Goal: Task Accomplishment & Management: Use online tool/utility

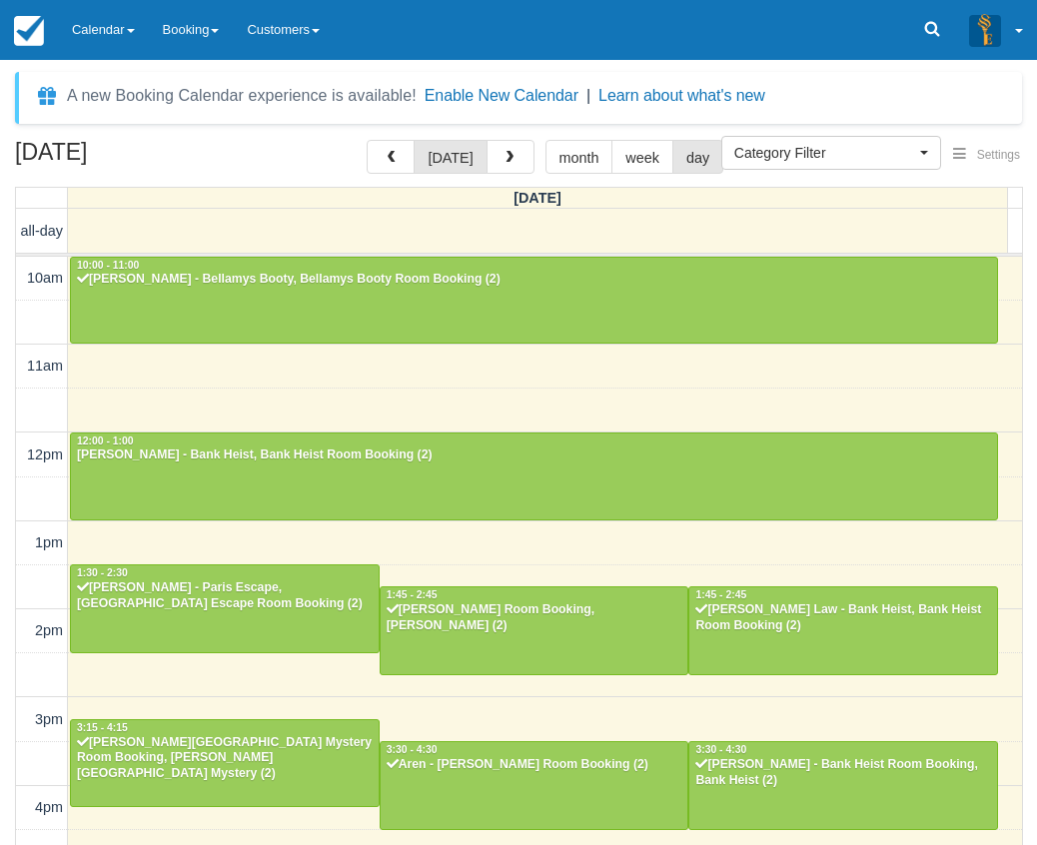
select select
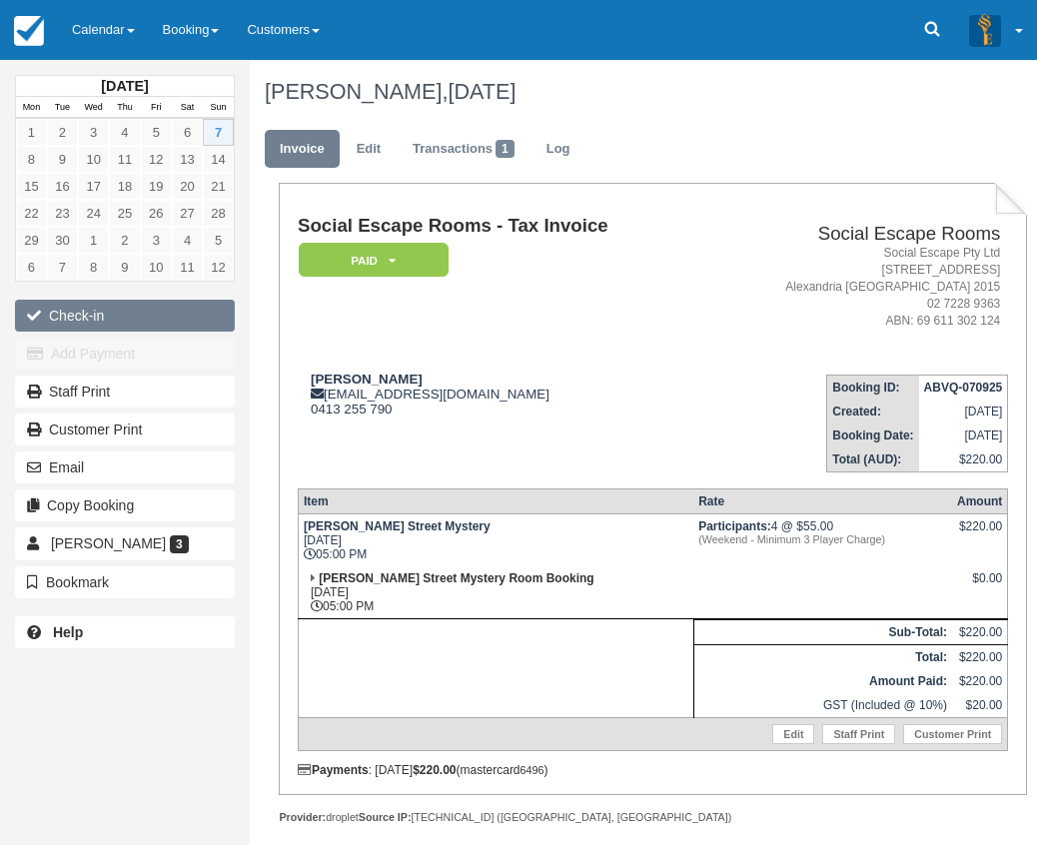
click at [143, 309] on button "Check-in" at bounding box center [125, 316] width 220 height 32
